Goal: Information Seeking & Learning: Compare options

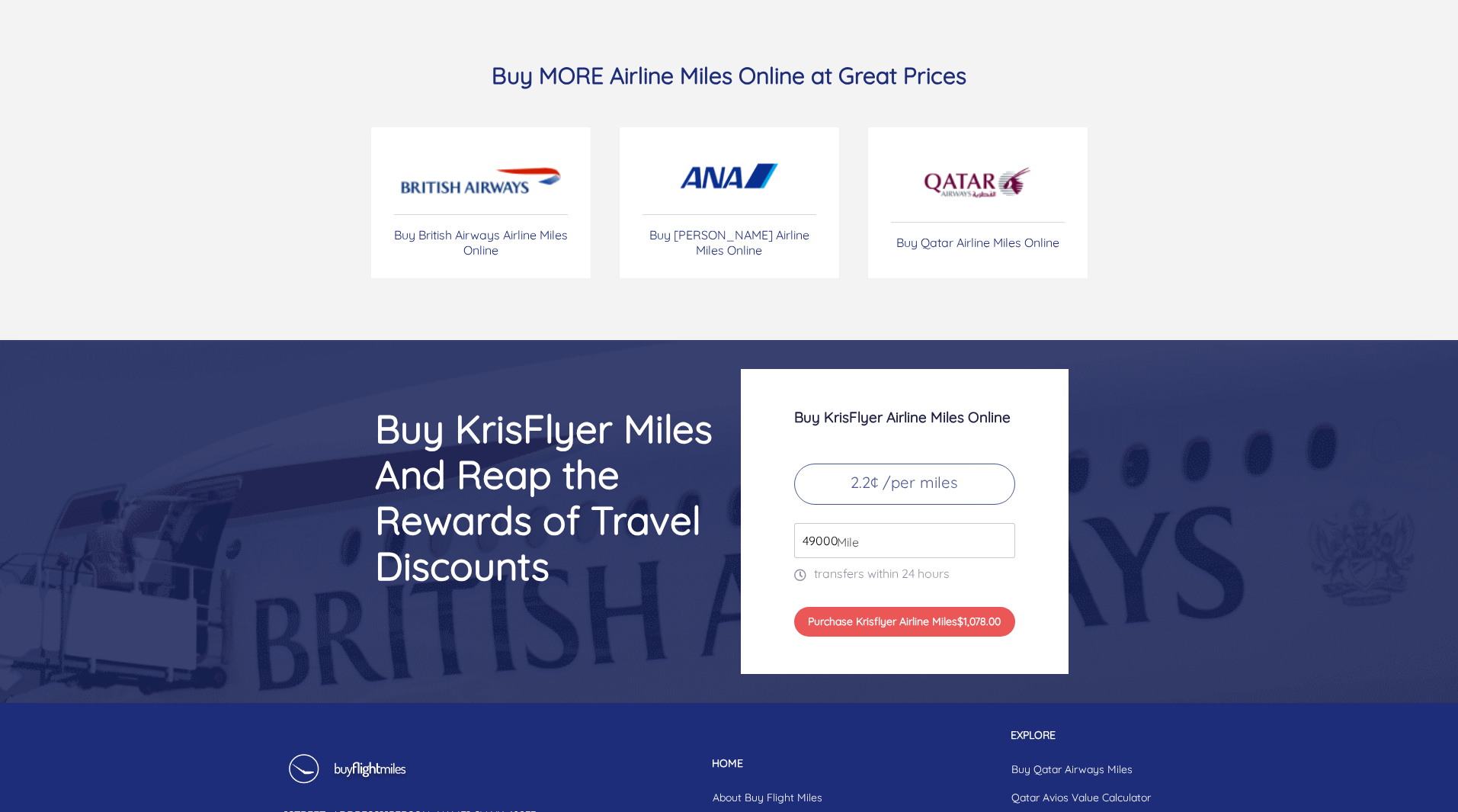
scroll to position [6404, 0]
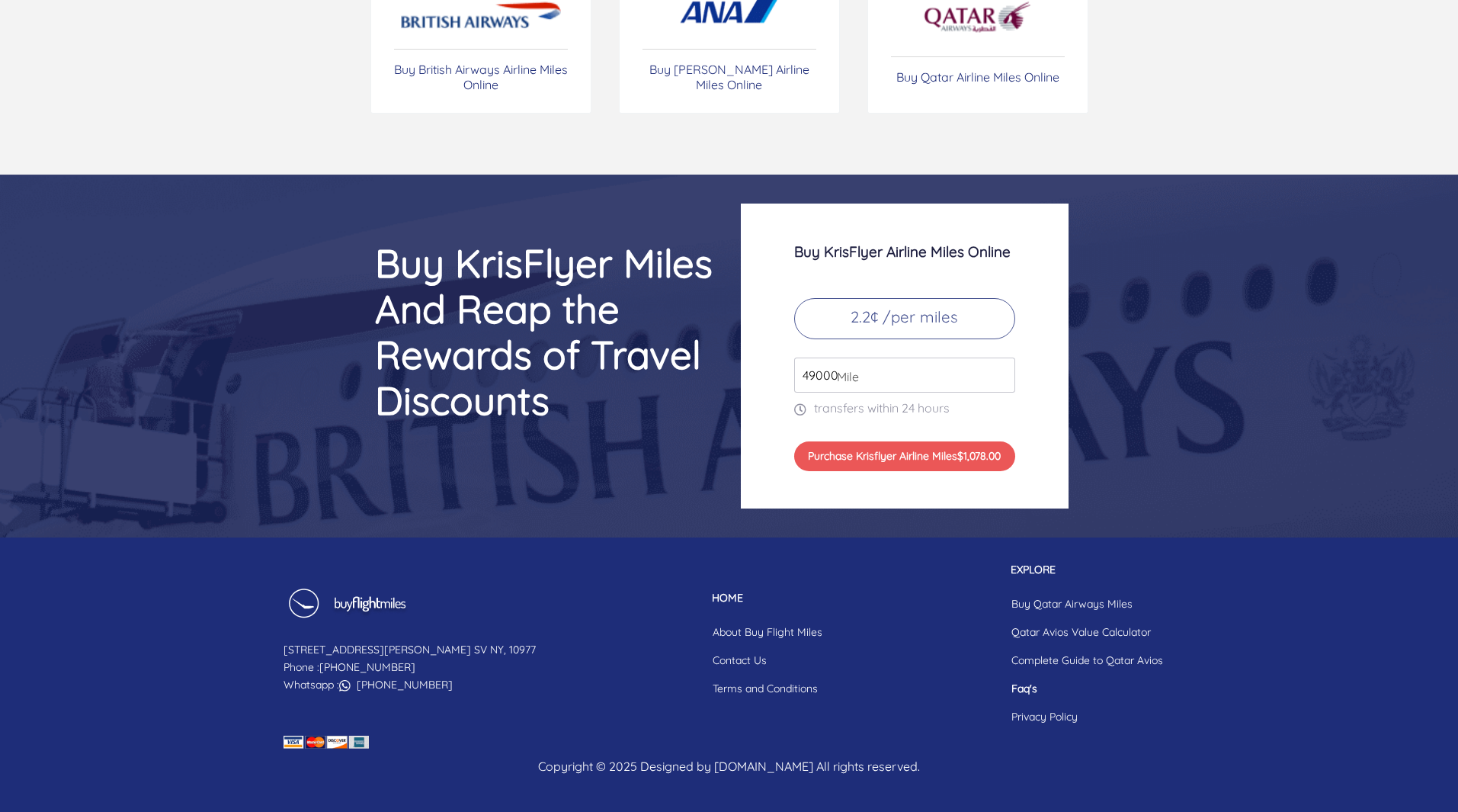
click at [1023, 689] on link "Faq's" at bounding box center [1088, 689] width 176 height 28
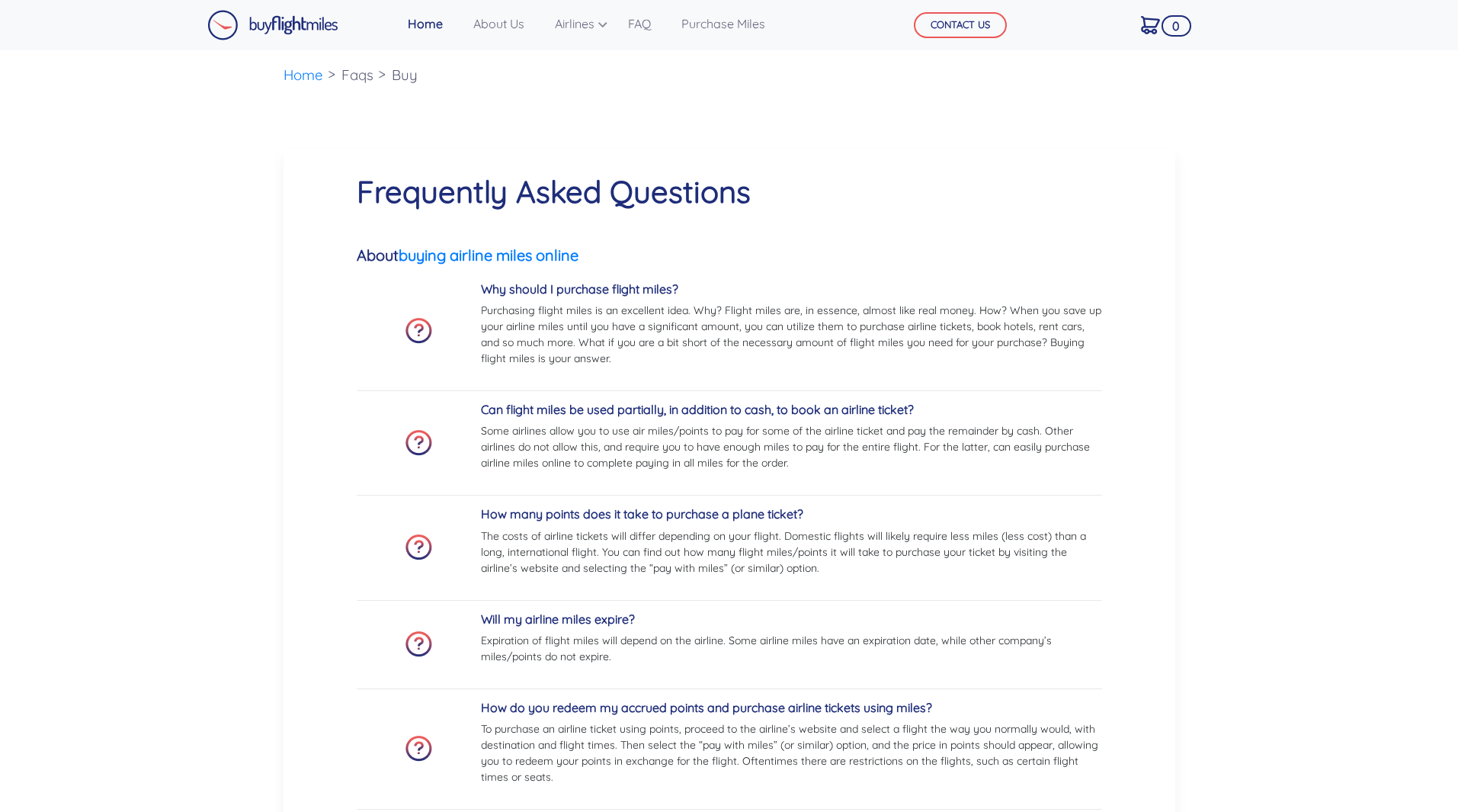
click at [265, 30] on img at bounding box center [272, 25] width 131 height 31
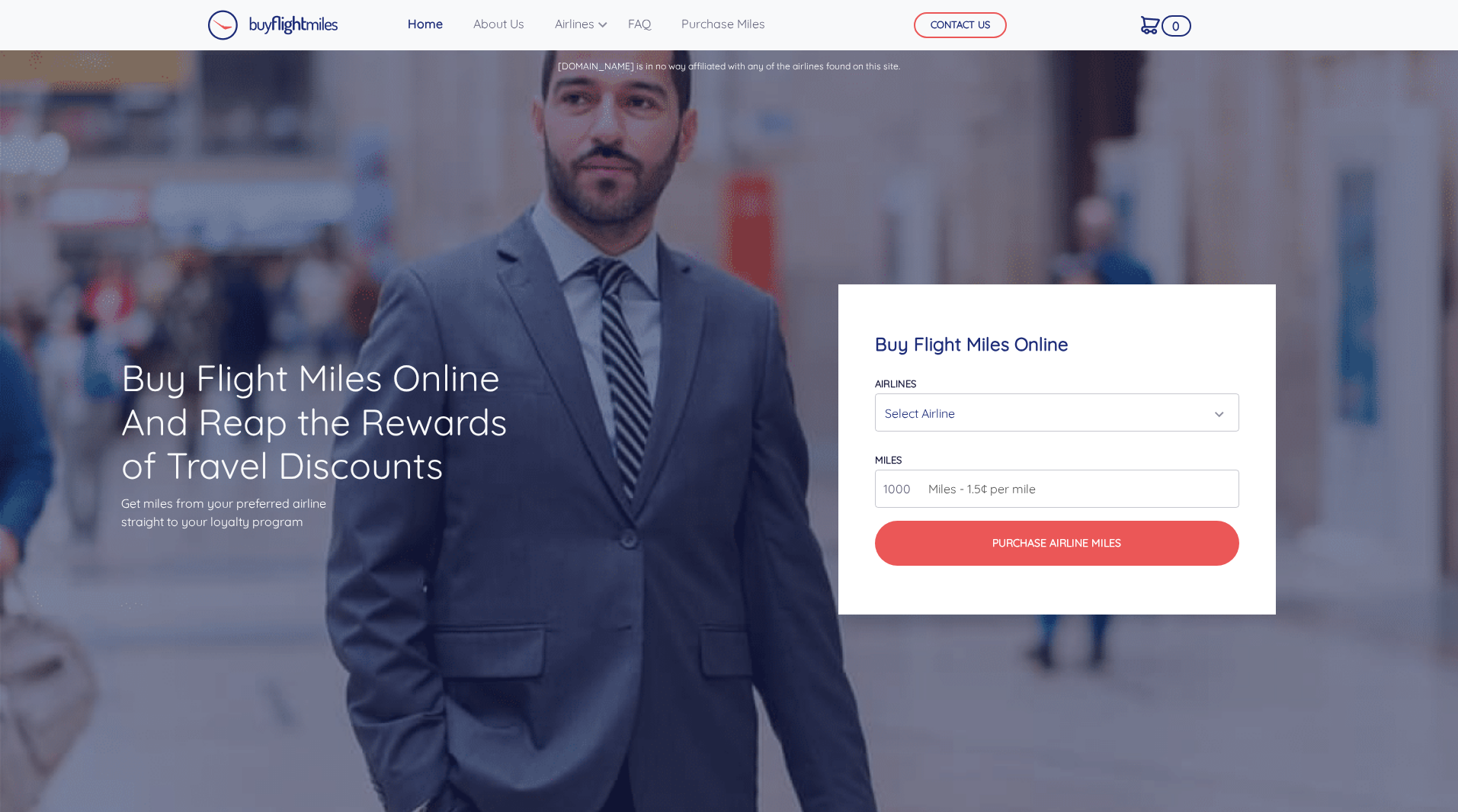
click at [995, 410] on div "Select Airline" at bounding box center [1052, 413] width 335 height 29
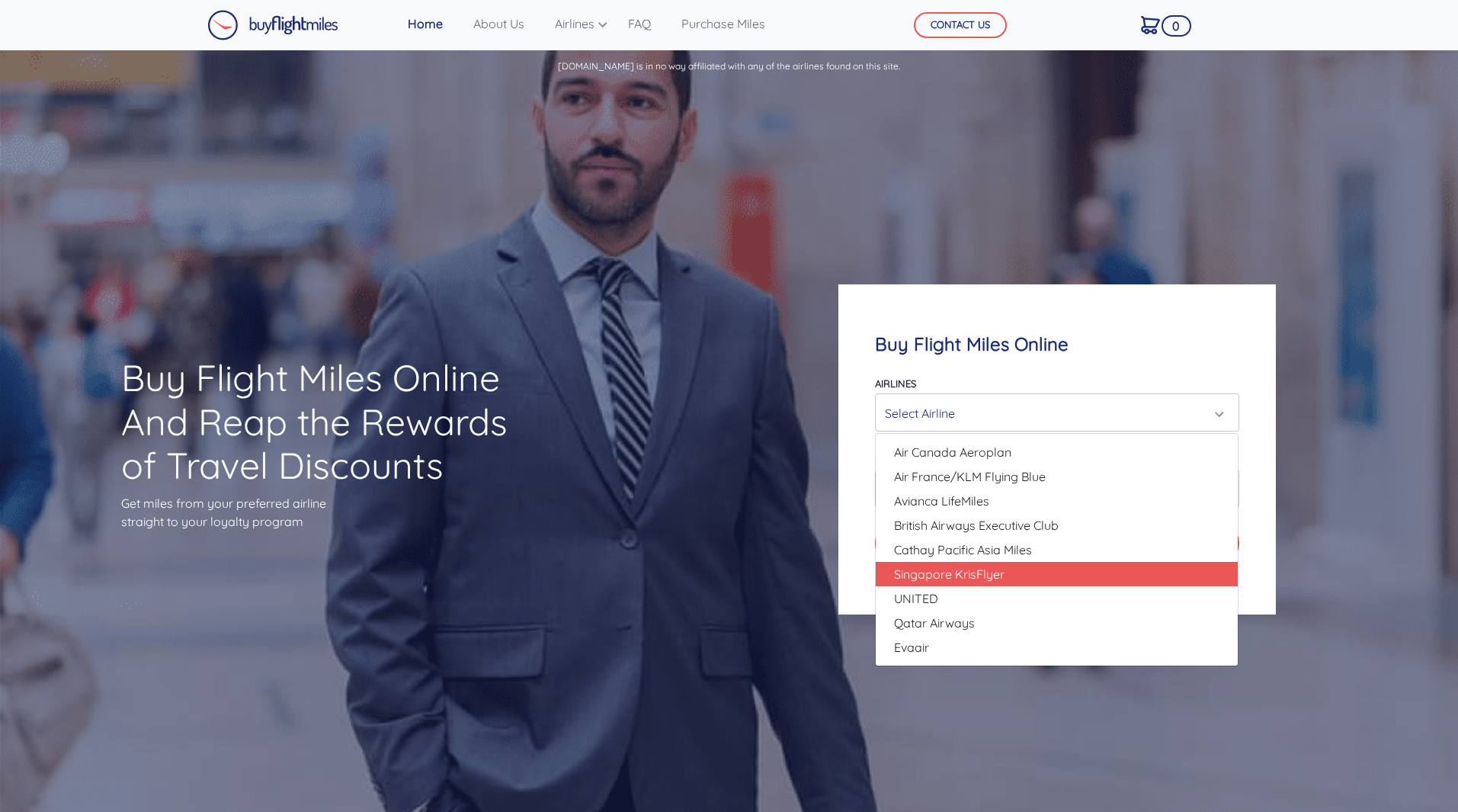
click at [955, 577] on span "Singapore KrisFlyer" at bounding box center [948, 574] width 110 height 19
select select "Singapore KrisFlyer"
type input "80000"
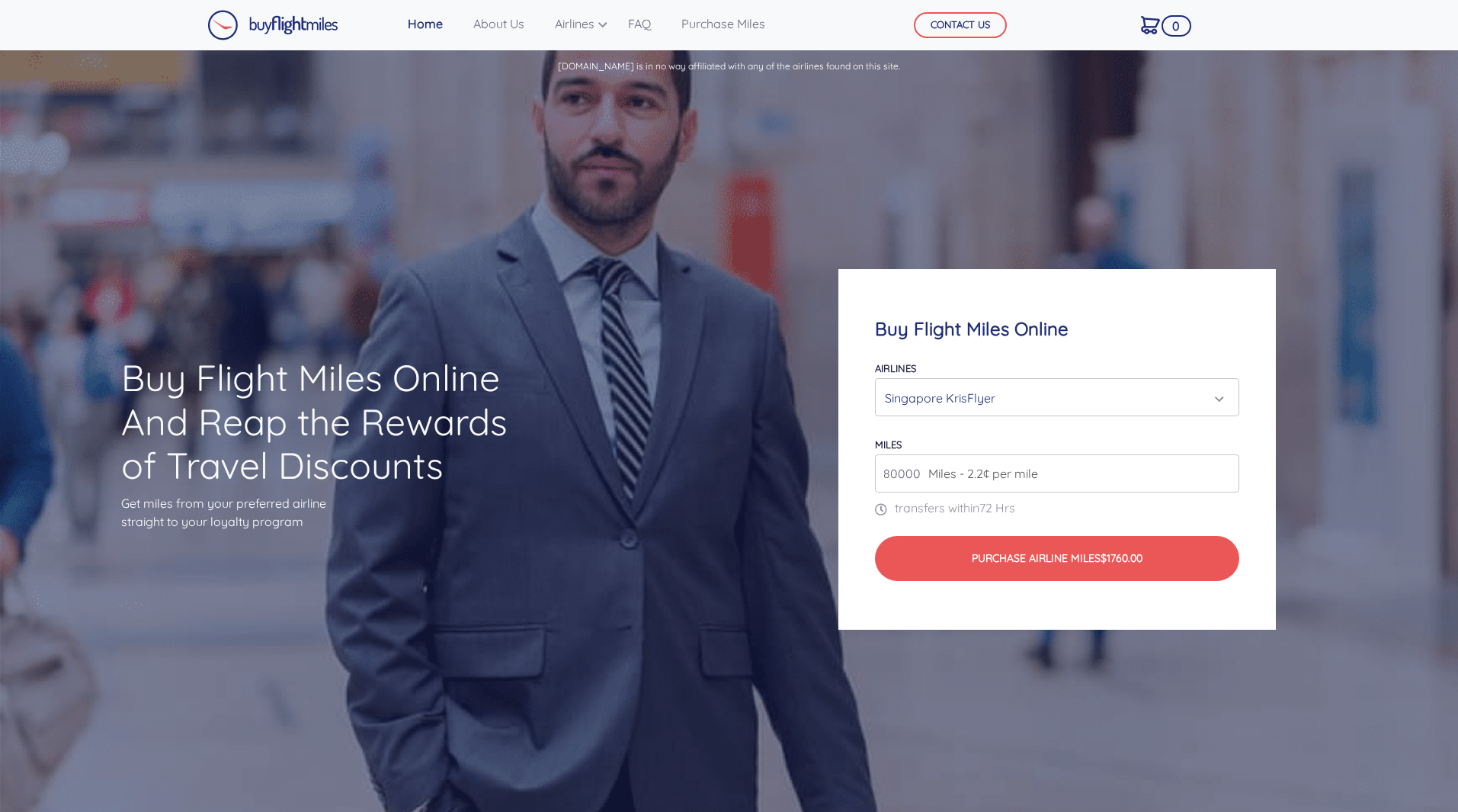
click at [1055, 392] on div "Singapore KrisFlyer" at bounding box center [1052, 397] width 335 height 29
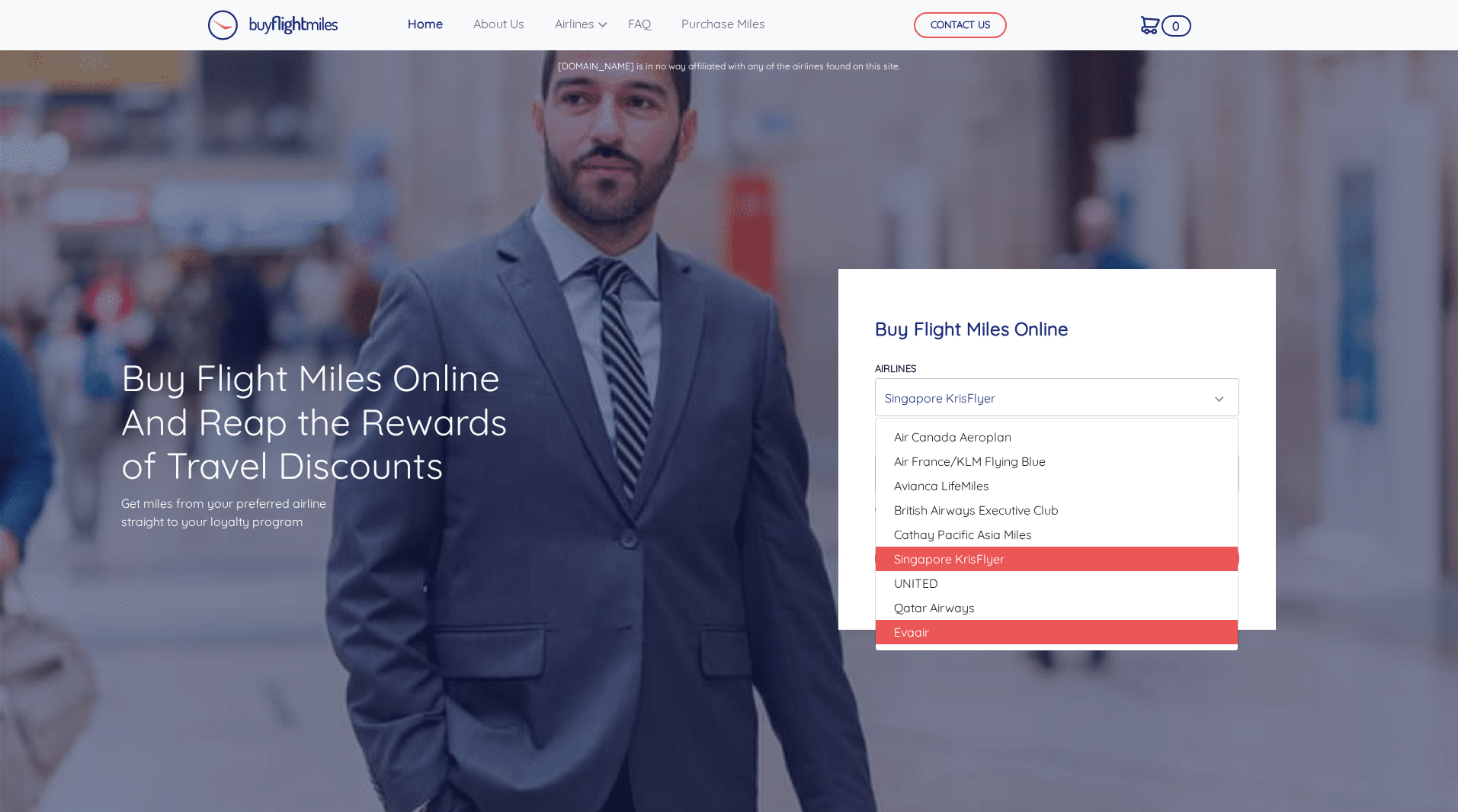
click at [1008, 623] on link "Evaair" at bounding box center [1057, 632] width 362 height 24
select select "Evaair"
type input "50000"
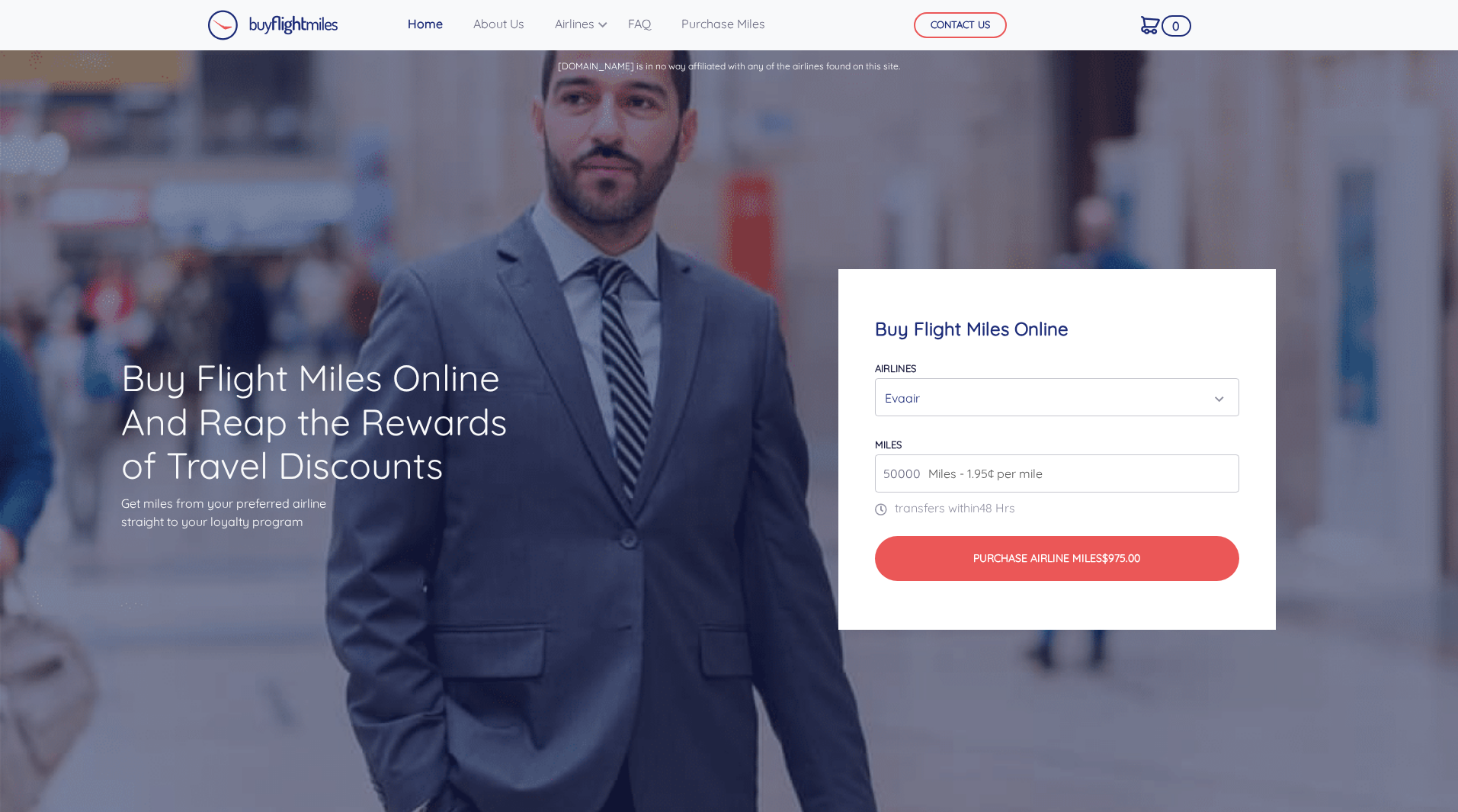
click at [1004, 399] on div "Evaair" at bounding box center [1052, 397] width 335 height 29
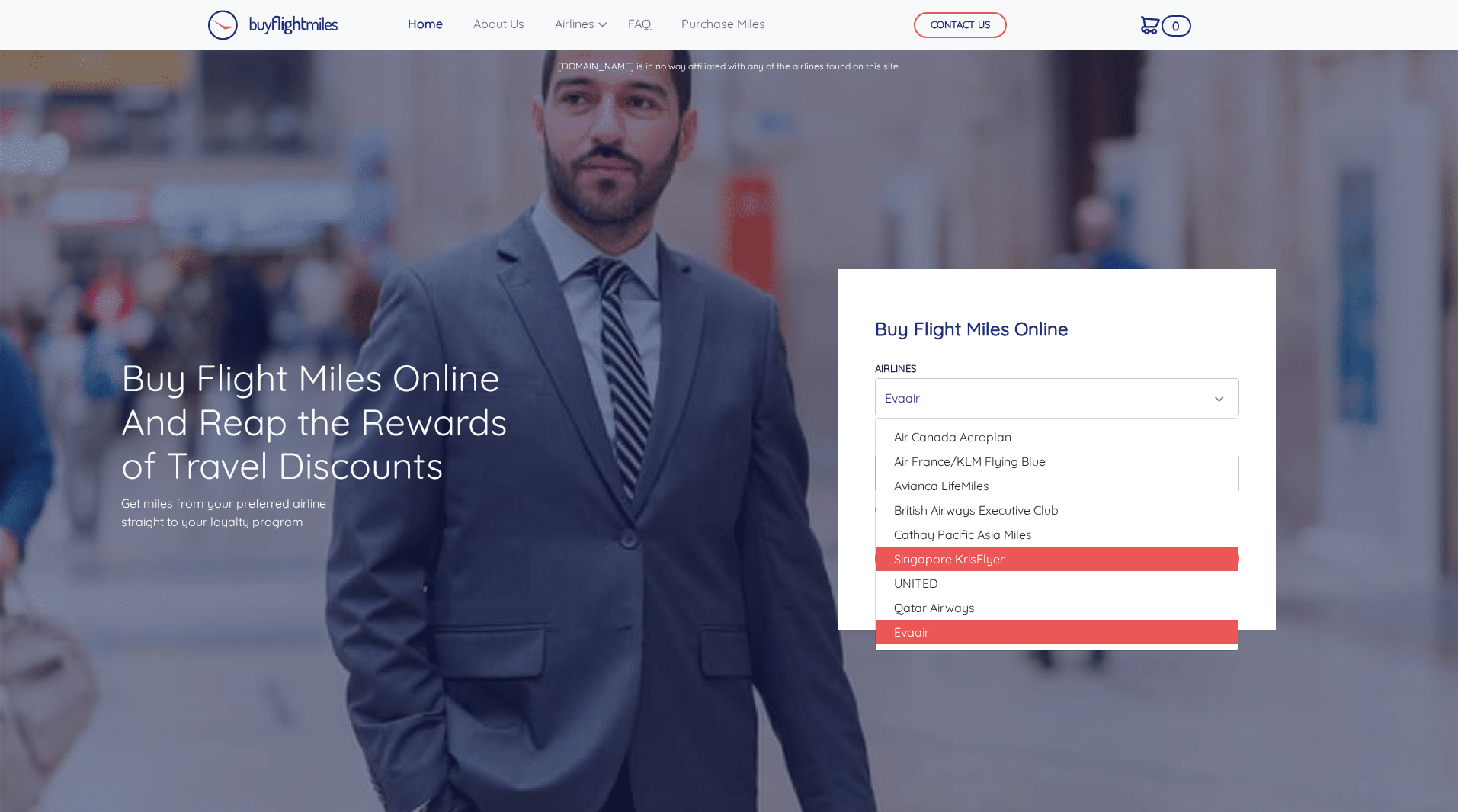
click at [979, 562] on span "Singapore KrisFlyer" at bounding box center [948, 559] width 110 height 19
select select "Singapore KrisFlyer"
type input "80000"
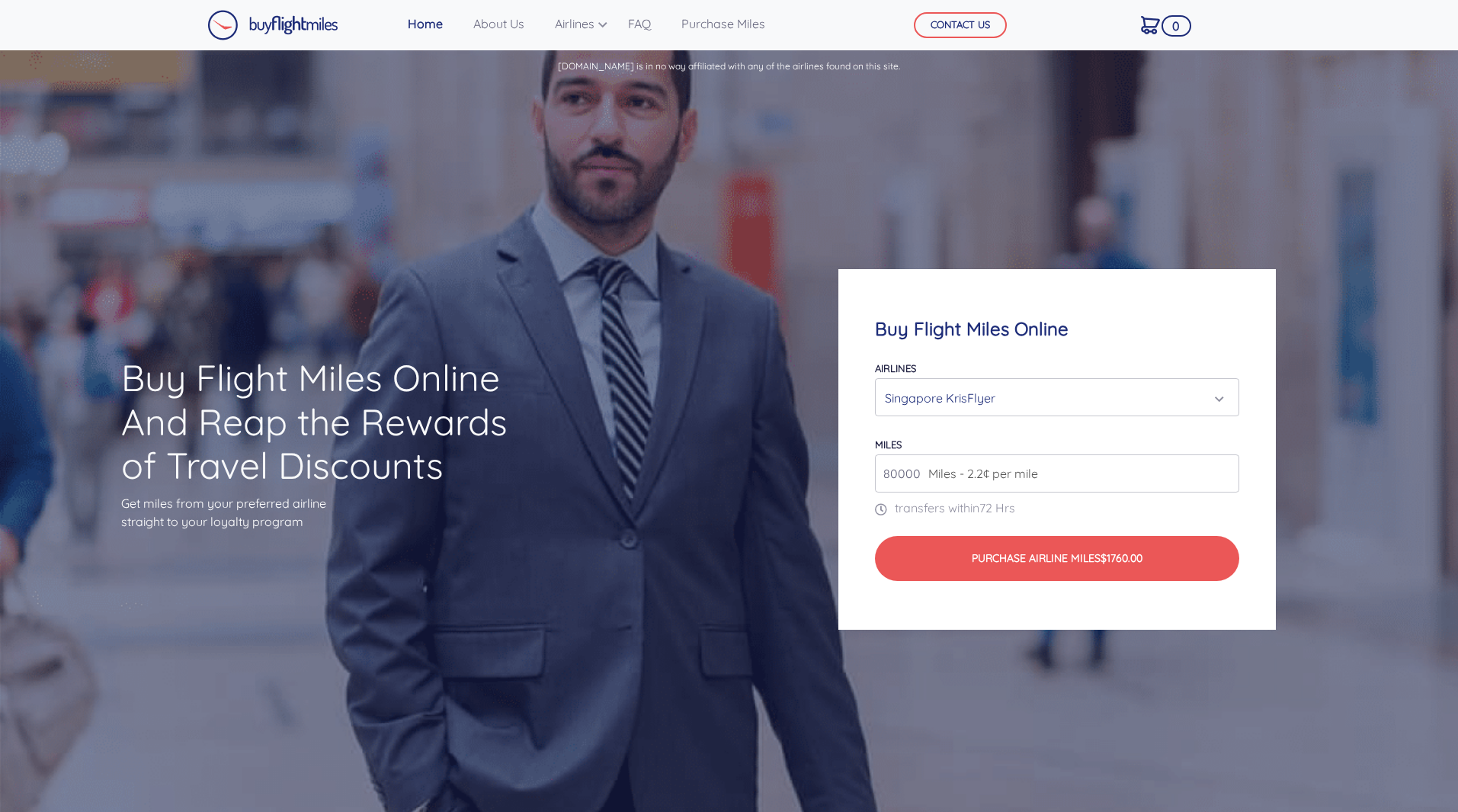
click at [975, 399] on div "Singapore KrisFlyer" at bounding box center [1052, 397] width 335 height 29
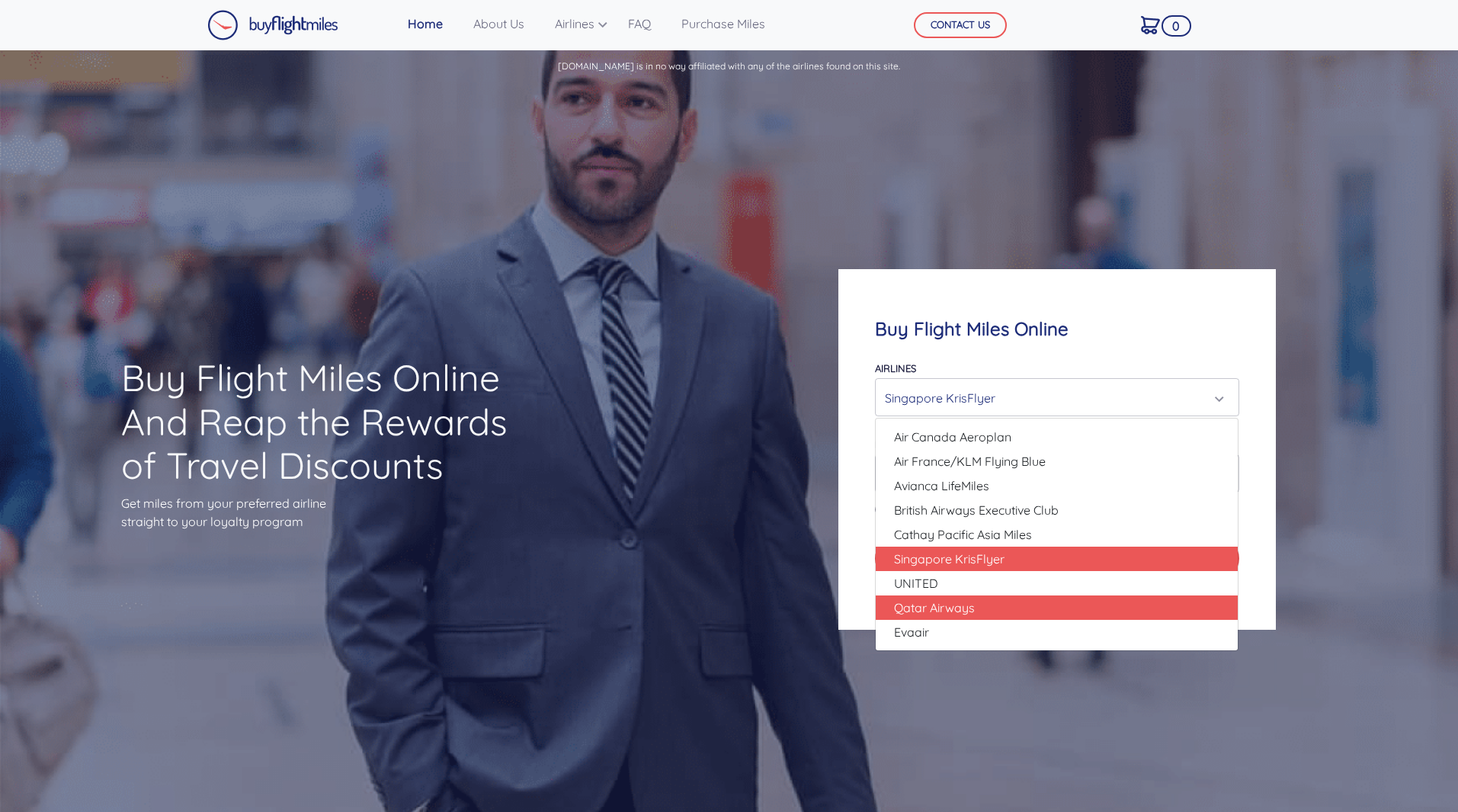
click at [974, 612] on span "Qatar Airways" at bounding box center [934, 608] width 81 height 19
select select "Qatar Airways"
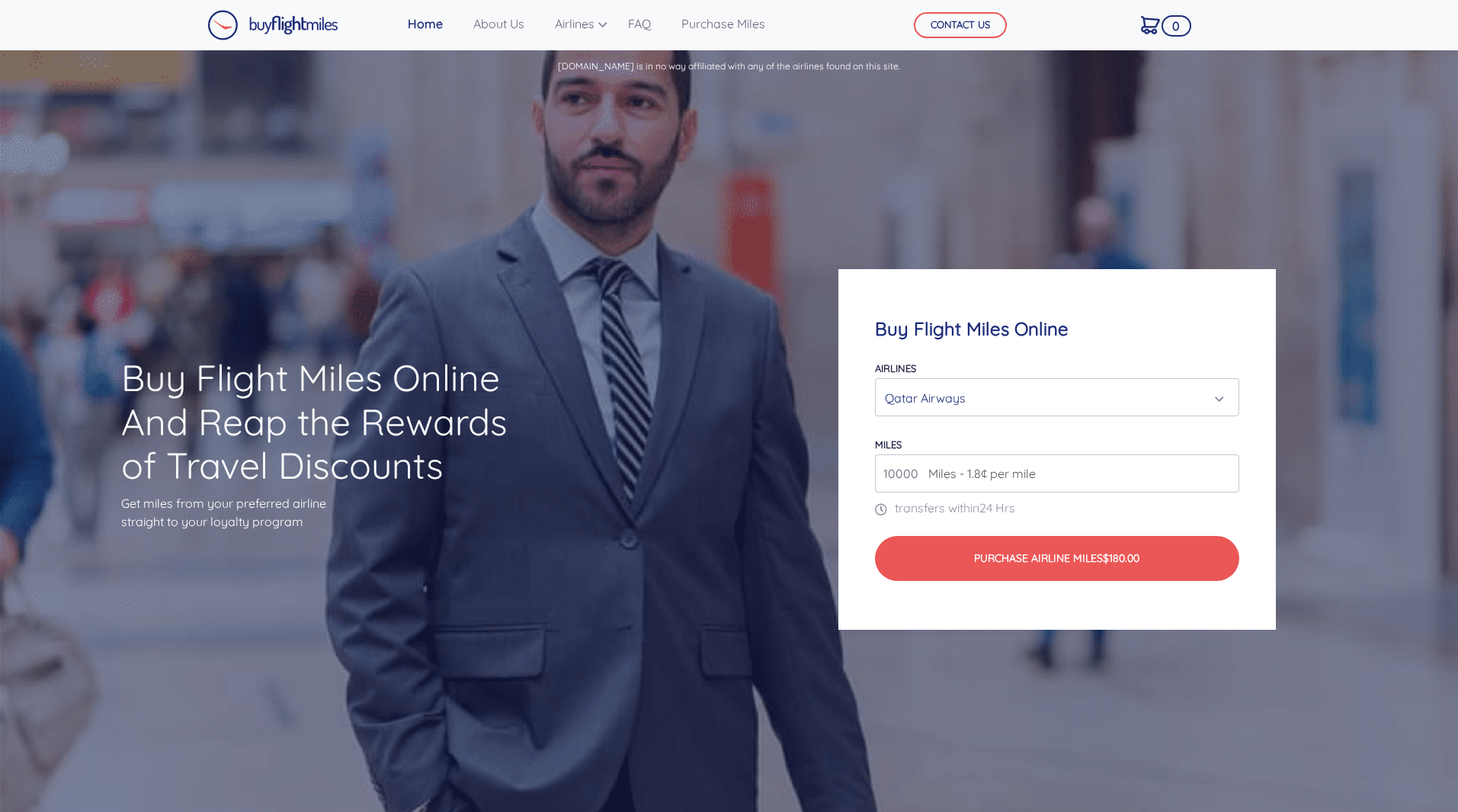
click at [904, 477] on input "10000" at bounding box center [1057, 472] width 364 height 38
click at [1226, 478] on input "10000" at bounding box center [1057, 472] width 364 height 38
type input "50000"
click at [1113, 391] on div "Qatar Airways" at bounding box center [1052, 397] width 335 height 29
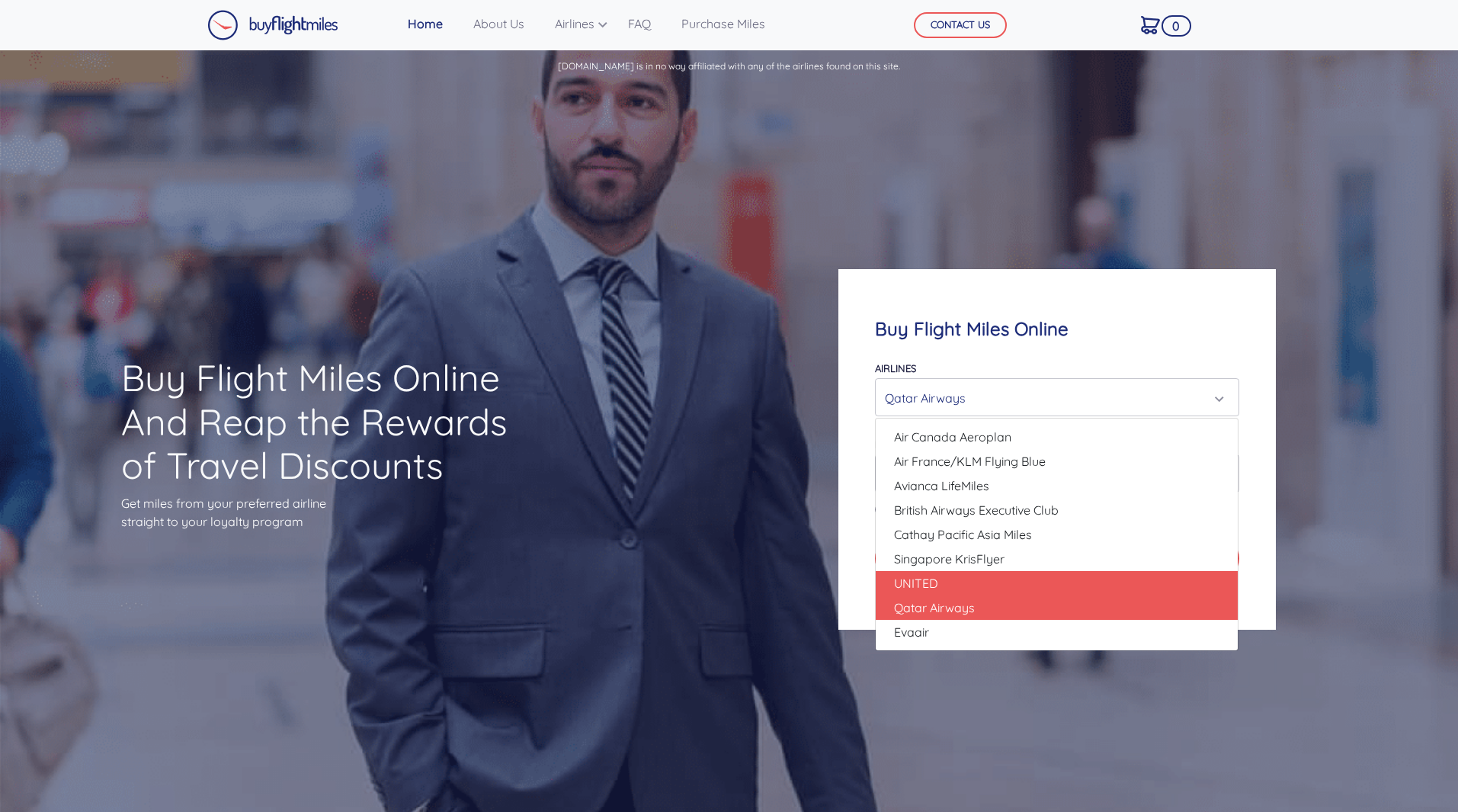
click at [1075, 582] on link "UNITED" at bounding box center [1057, 583] width 362 height 24
select select "UNITED"
type input "80000"
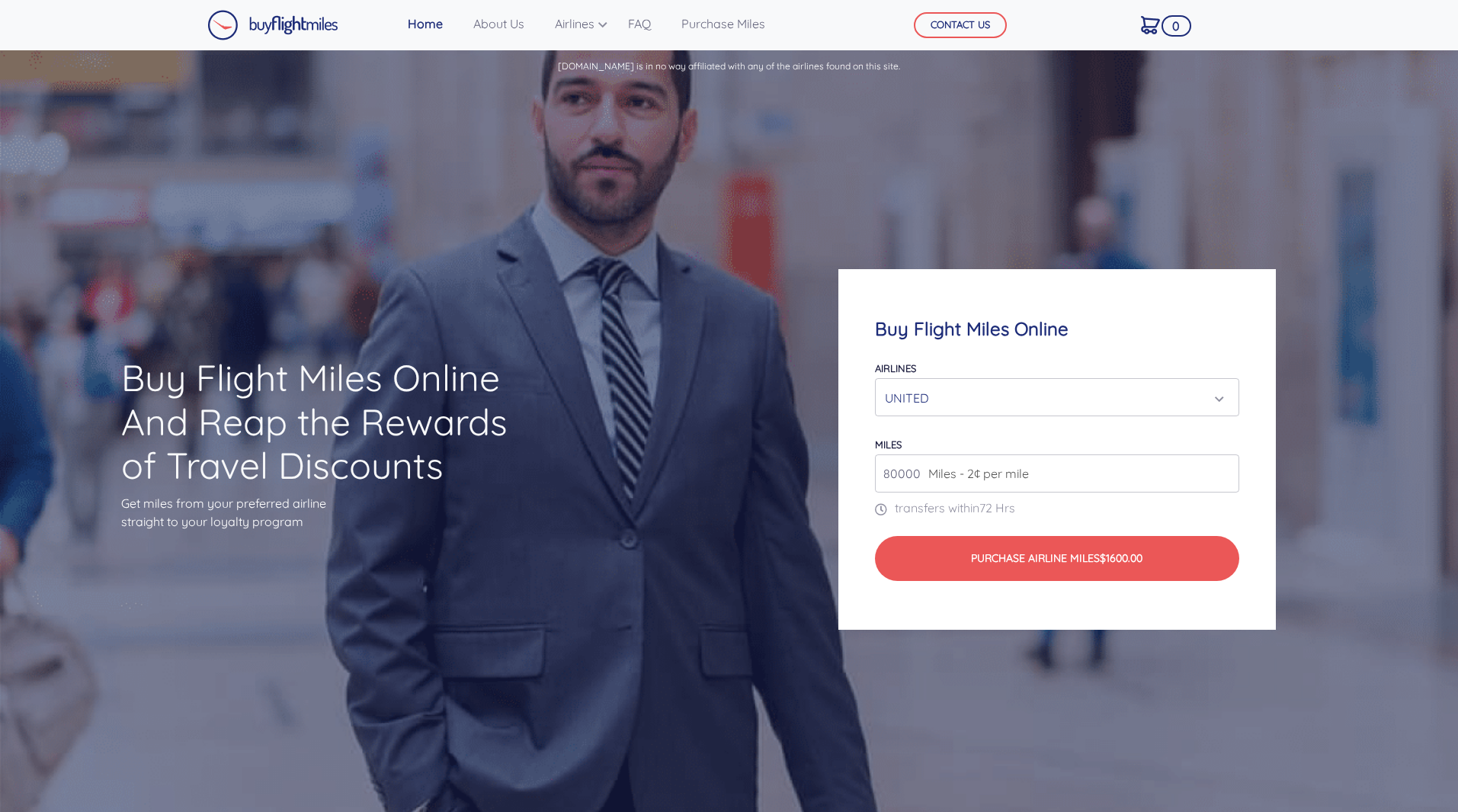
click at [1053, 392] on div "UNITED" at bounding box center [1052, 397] width 335 height 29
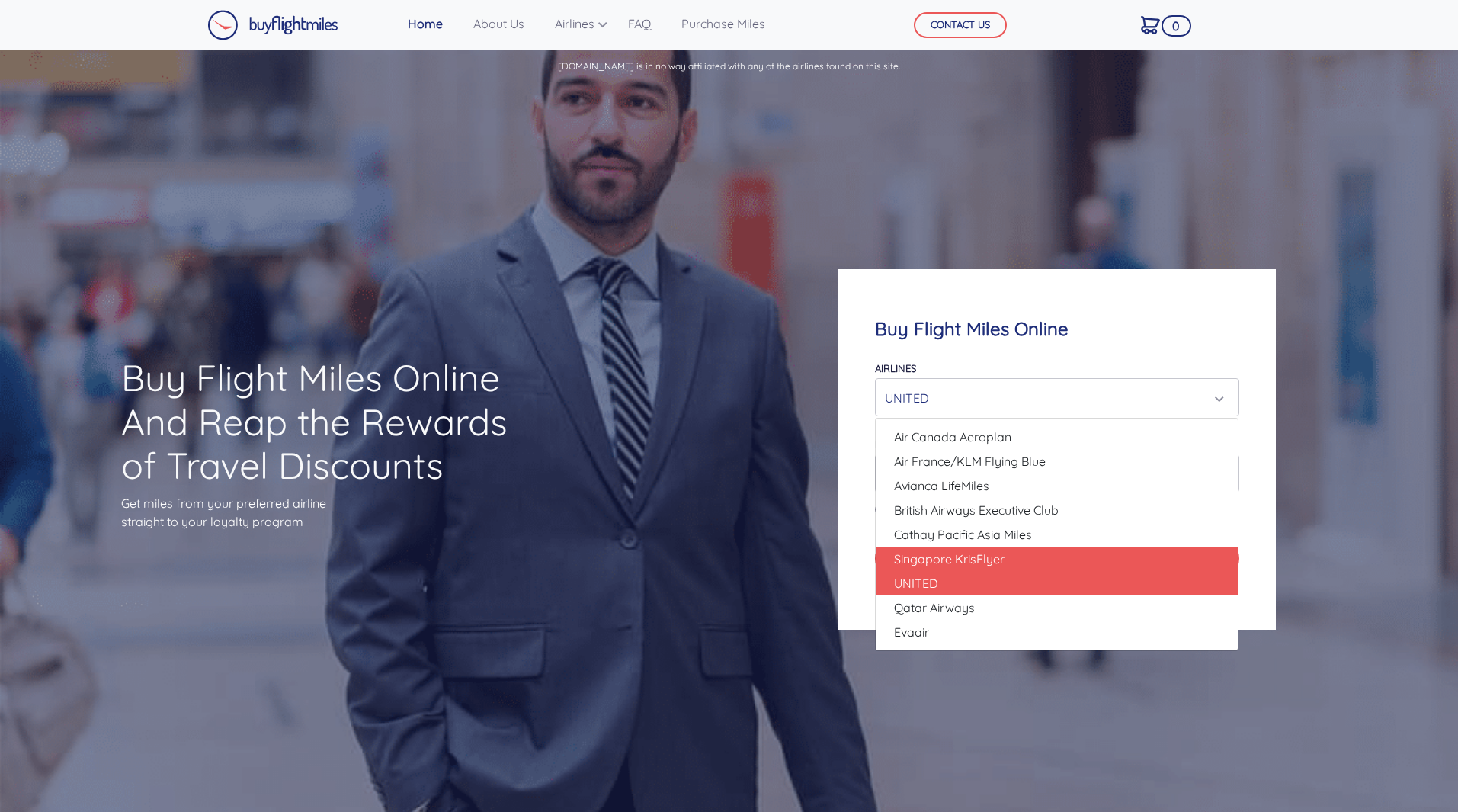
click at [1013, 558] on link "Singapore KrisFlyer" at bounding box center [1057, 559] width 362 height 24
select select "Singapore KrisFlyer"
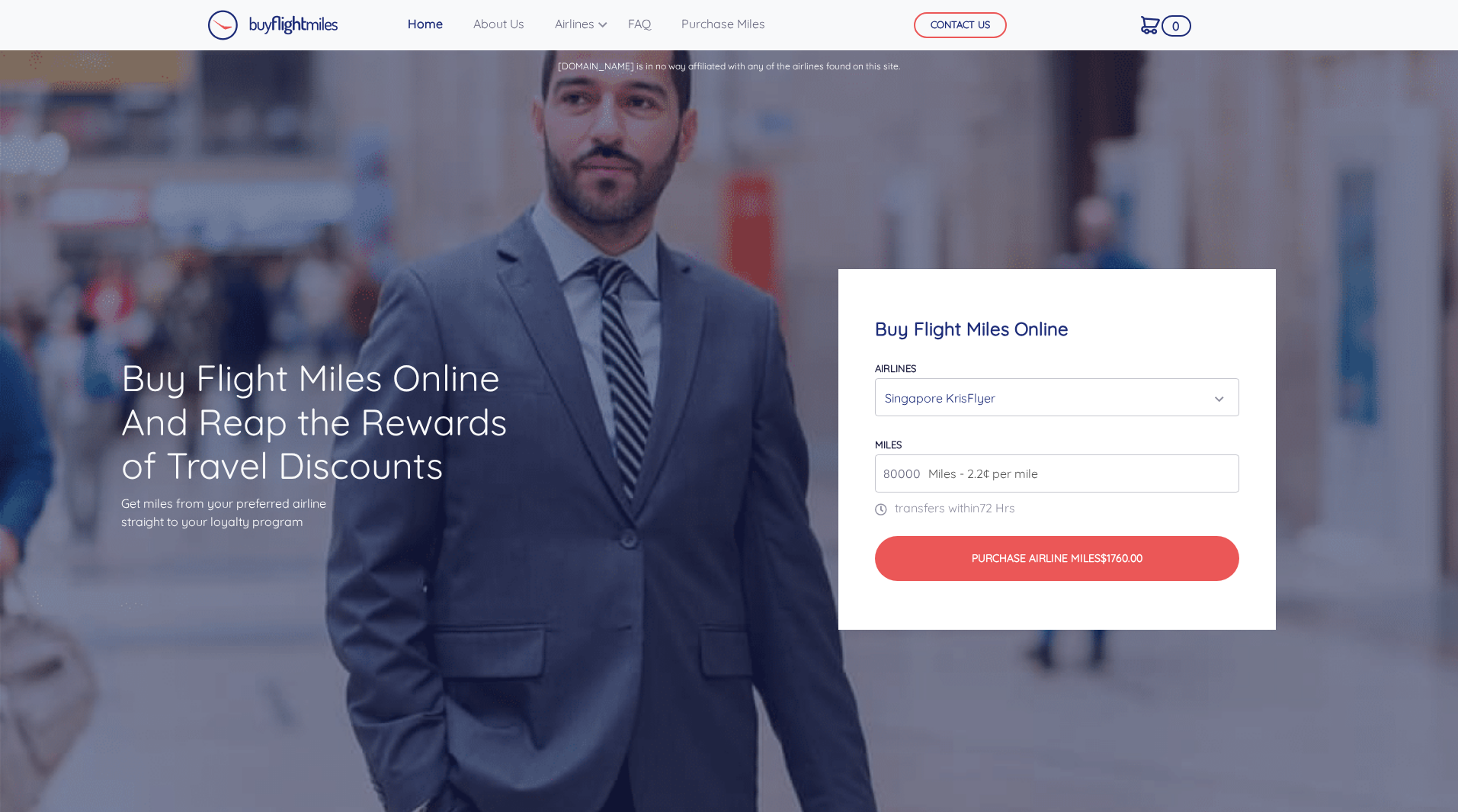
click at [917, 471] on input "80000" at bounding box center [1057, 472] width 364 height 38
drag, startPoint x: 917, startPoint y: 471, endPoint x: 787, endPoint y: 470, distance: 130.0
click at [787, 470] on div "Buy Flight Miles Online Airlines Air Canada Aeroplan Air France/KLM Flying Blue…" at bounding box center [1057, 449] width 583 height 507
type input "5"
type input "3"
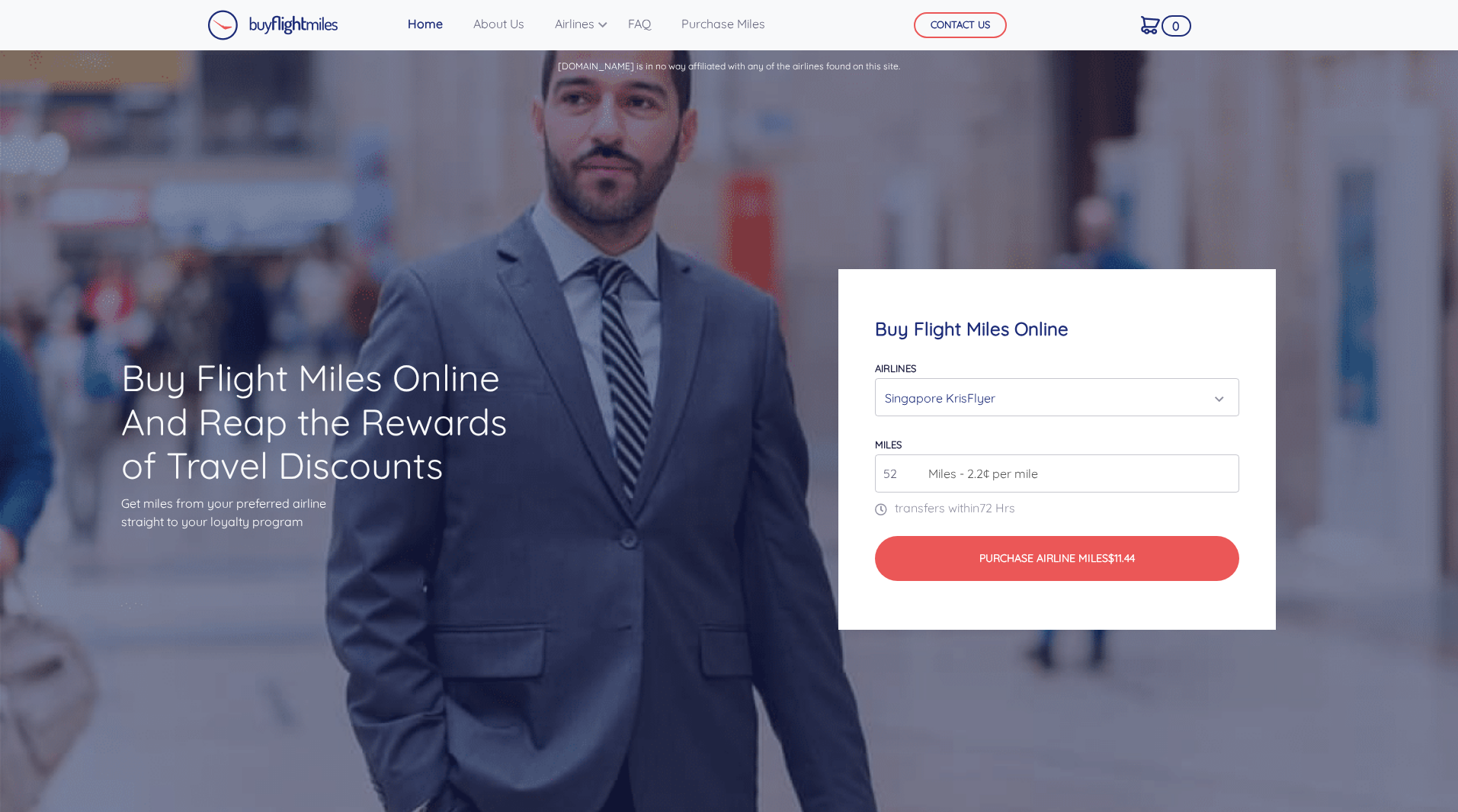
type input "5"
type input "7"
type input "5"
type input "720000"
click at [927, 393] on div "Singapore KrisFlyer" at bounding box center [1052, 397] width 335 height 29
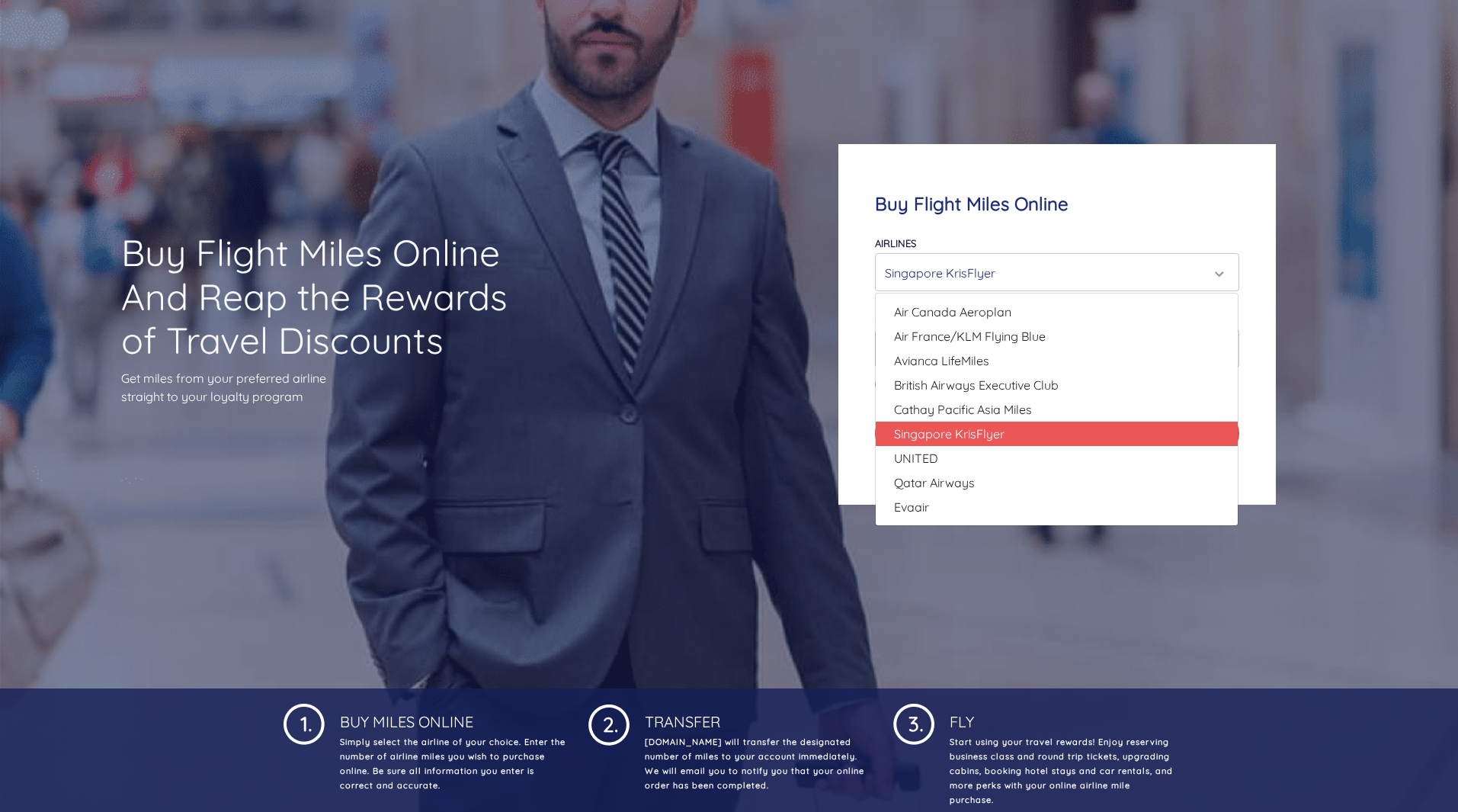
scroll to position [152, 0]
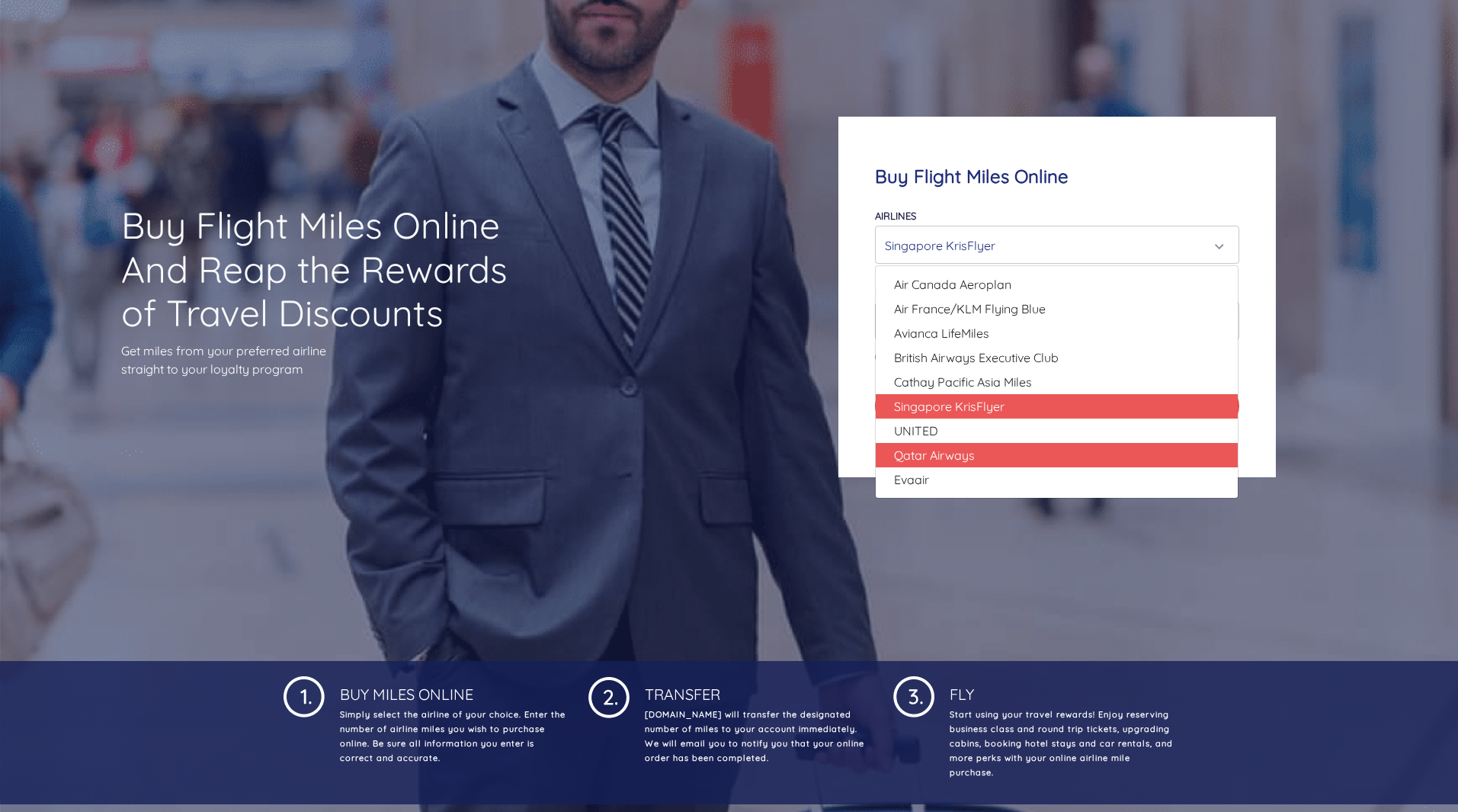
click at [944, 458] on span "Qatar Airways" at bounding box center [934, 455] width 81 height 19
select select "Qatar Airways"
type input "10000"
